Goal: Task Accomplishment & Management: Manage account settings

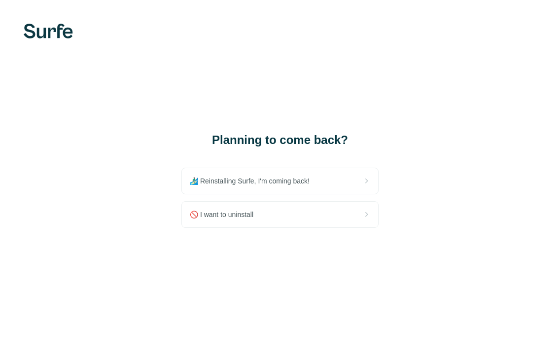
click at [311, 216] on div "🚫 I want to uninstall" at bounding box center [280, 214] width 196 height 26
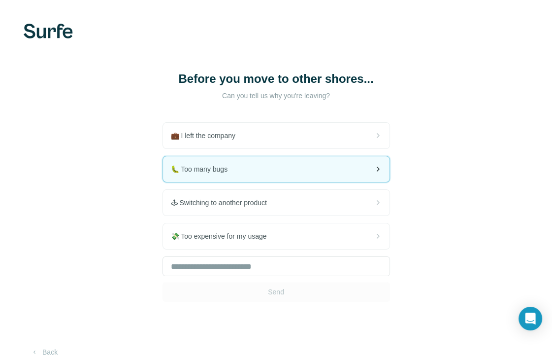
click at [331, 176] on div "🐛 Too many bugs" at bounding box center [276, 169] width 227 height 26
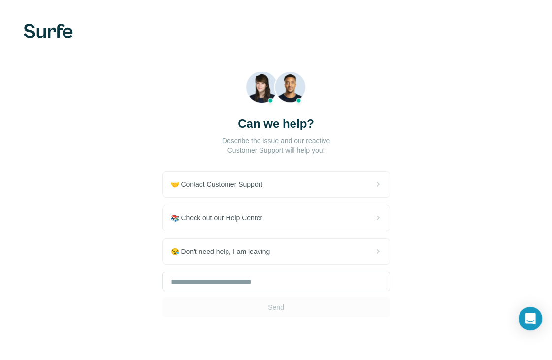
click at [440, 143] on div "Can we help? Describe the issue and our reactive Customer Support will help you…" at bounding box center [276, 194] width 552 height 388
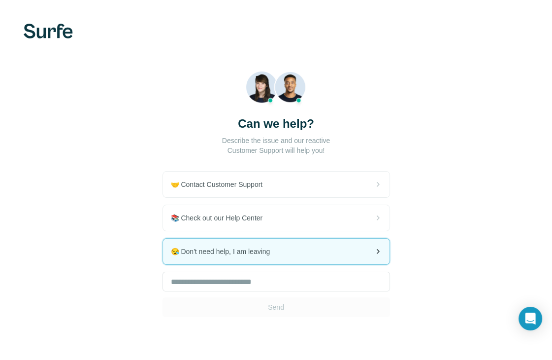
click at [310, 258] on div "😪 Don't need help, I am leaving" at bounding box center [276, 251] width 227 height 26
